Goal: Information Seeking & Learning: Check status

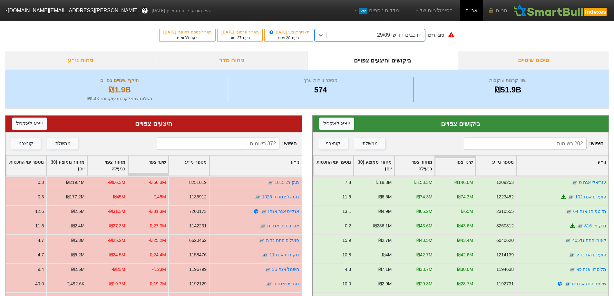
click at [268, 61] on div "ניתוח מדד" at bounding box center [231, 60] width 151 height 19
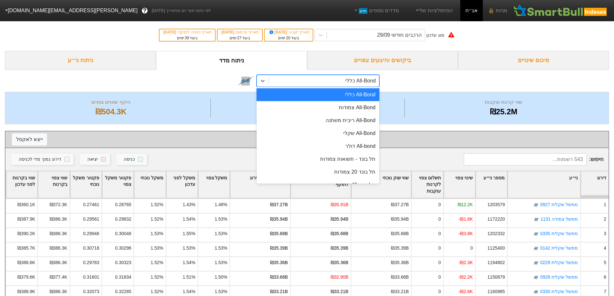
click at [339, 80] on div "All-Bond כללי" at bounding box center [324, 81] width 110 height 12
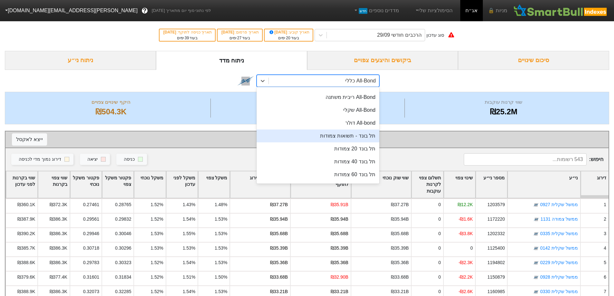
scroll to position [32, 0]
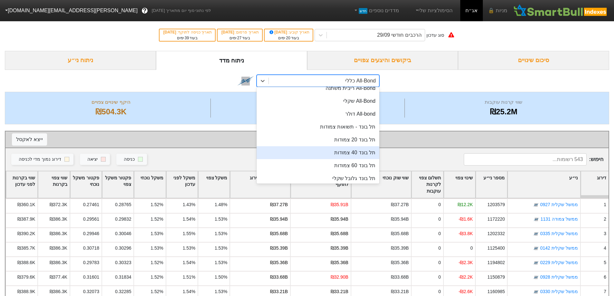
click at [349, 149] on div "תל בונד 40 צמודות" at bounding box center [317, 152] width 123 height 13
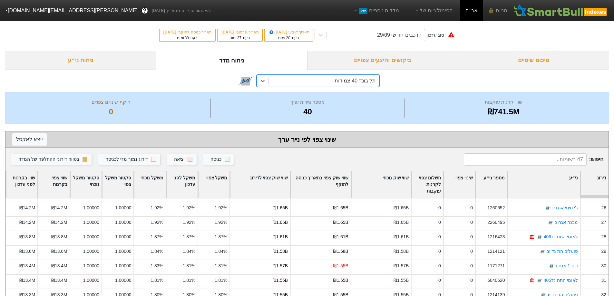
click at [405, 57] on div "ביקושים והיצעים צפויים" at bounding box center [382, 60] width 151 height 19
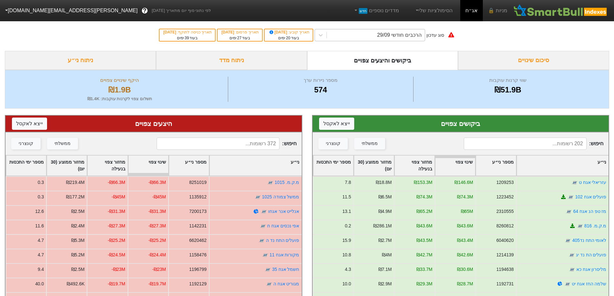
click at [420, 34] on div "הרכבים חודשי 29/09" at bounding box center [399, 35] width 44 height 8
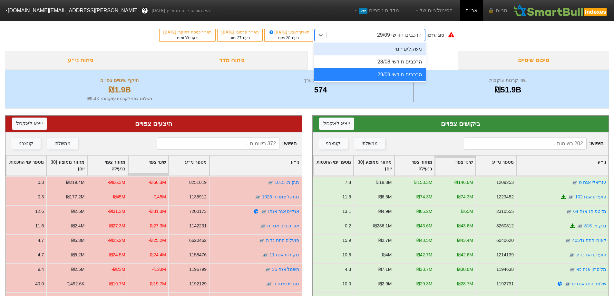
click at [405, 55] on div "משקלים יומי" at bounding box center [370, 49] width 112 height 13
